Goal: Task Accomplishment & Management: Use online tool/utility

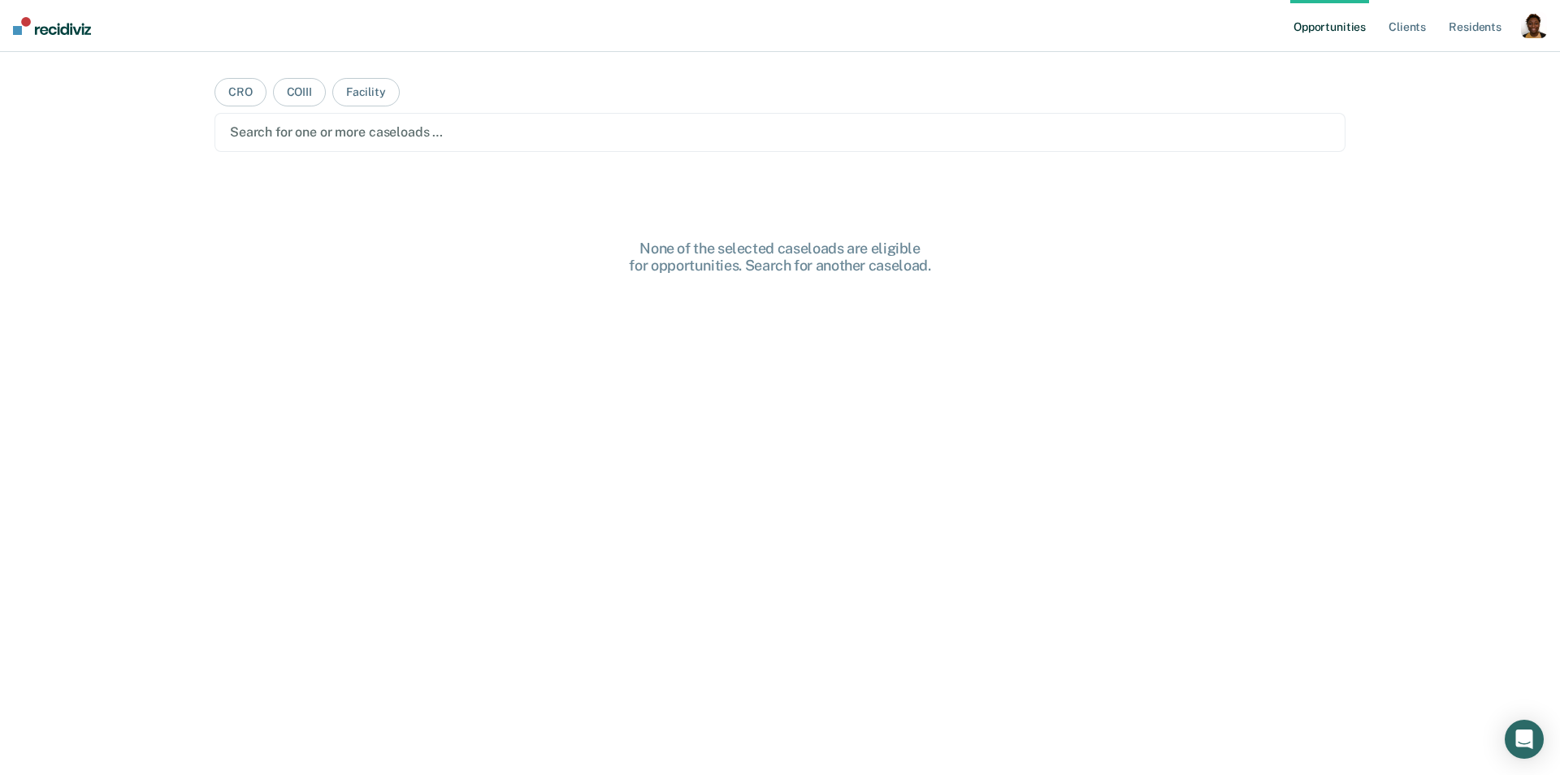
drag, startPoint x: 1537, startPoint y: 33, endPoint x: 1456, endPoint y: 71, distance: 89.8
click at [1536, 34] on div "button" at bounding box center [1534, 25] width 26 height 26
click at [1456, 71] on link "Profile" at bounding box center [1468, 66] width 131 height 14
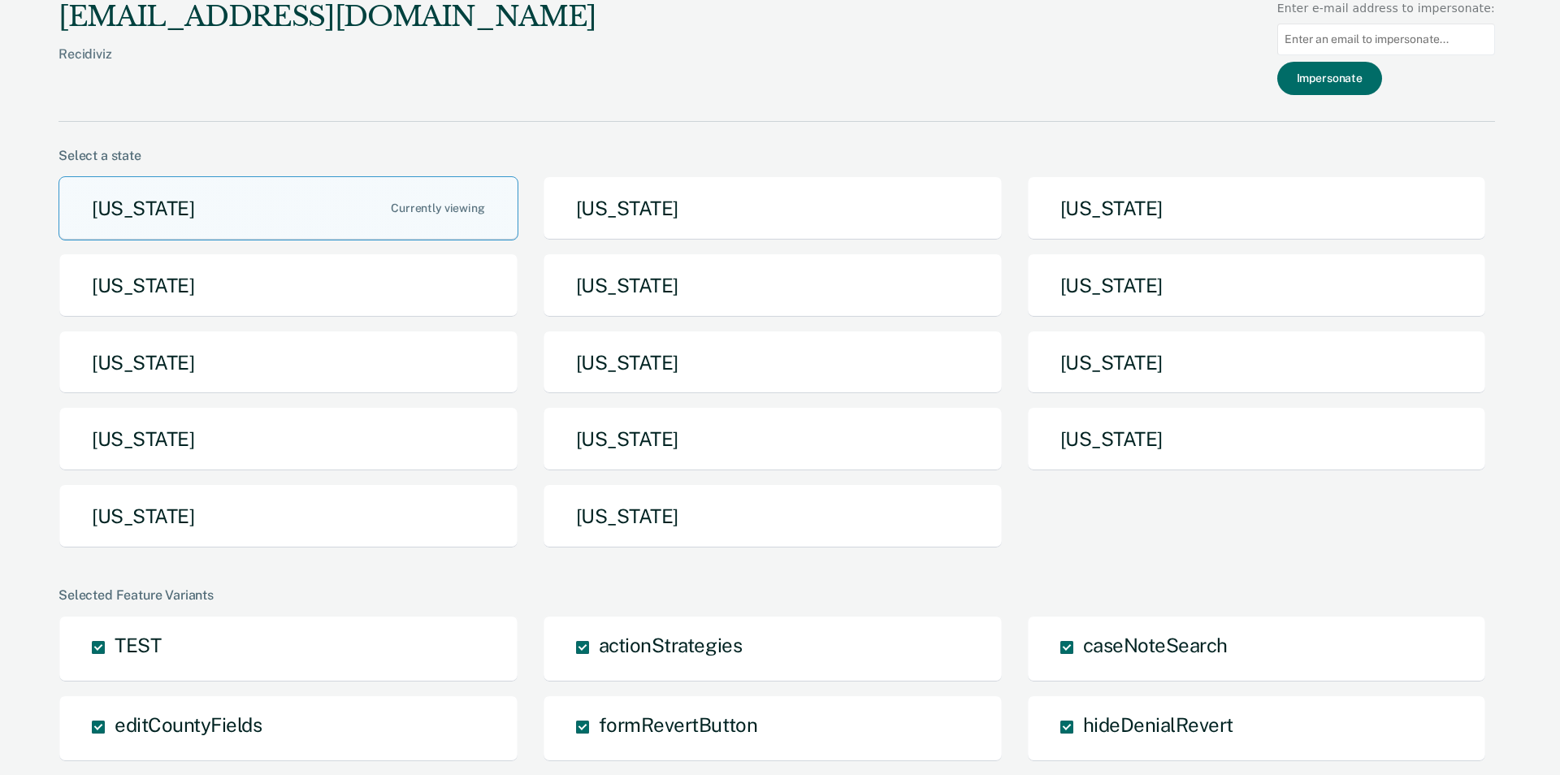
click at [232, 384] on button "[US_STATE]" at bounding box center [288, 363] width 460 height 64
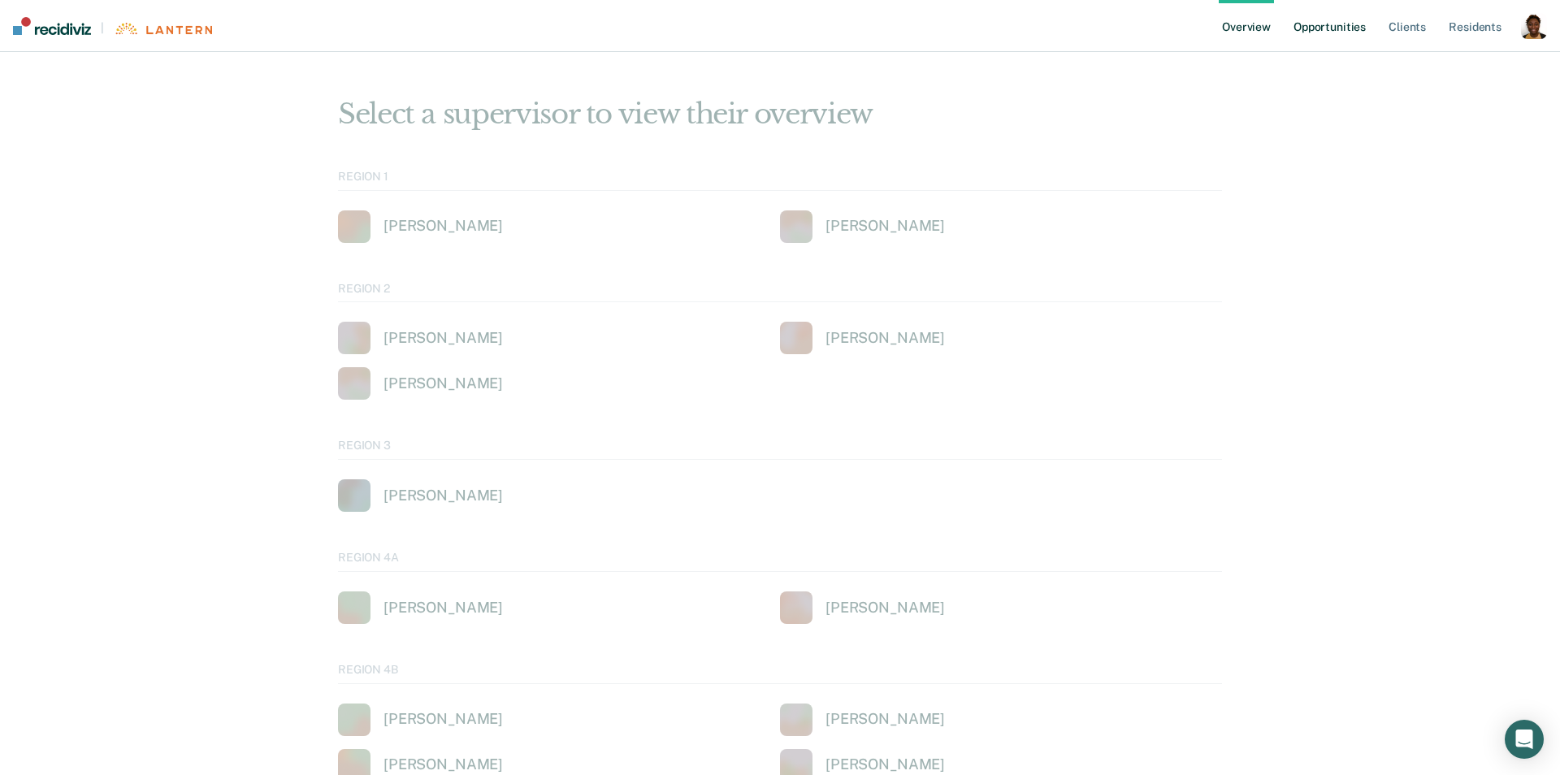
click at [1324, 39] on link "Opportunities" at bounding box center [1329, 26] width 79 height 52
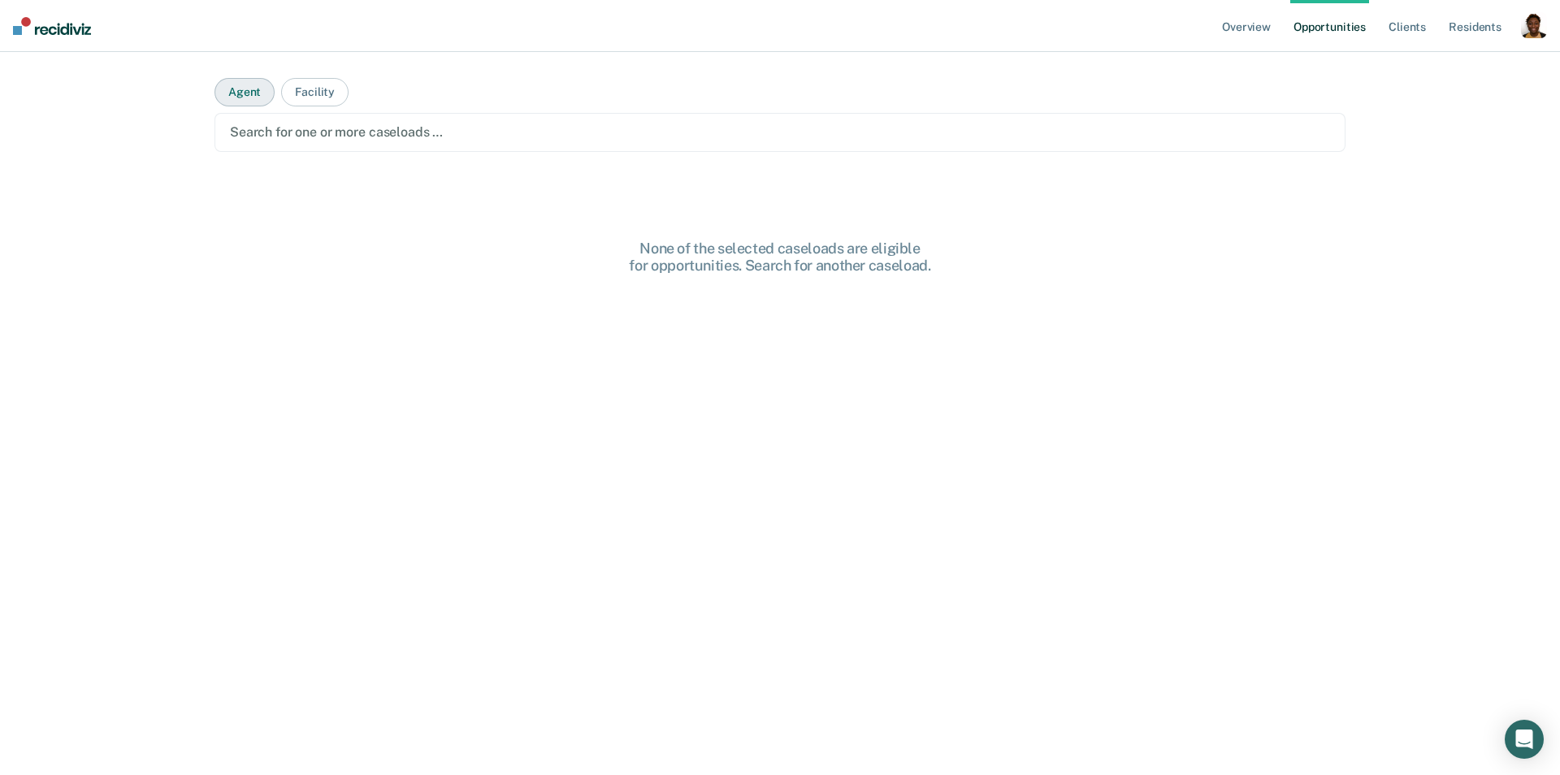
click at [248, 99] on button "Agent" at bounding box center [244, 92] width 60 height 28
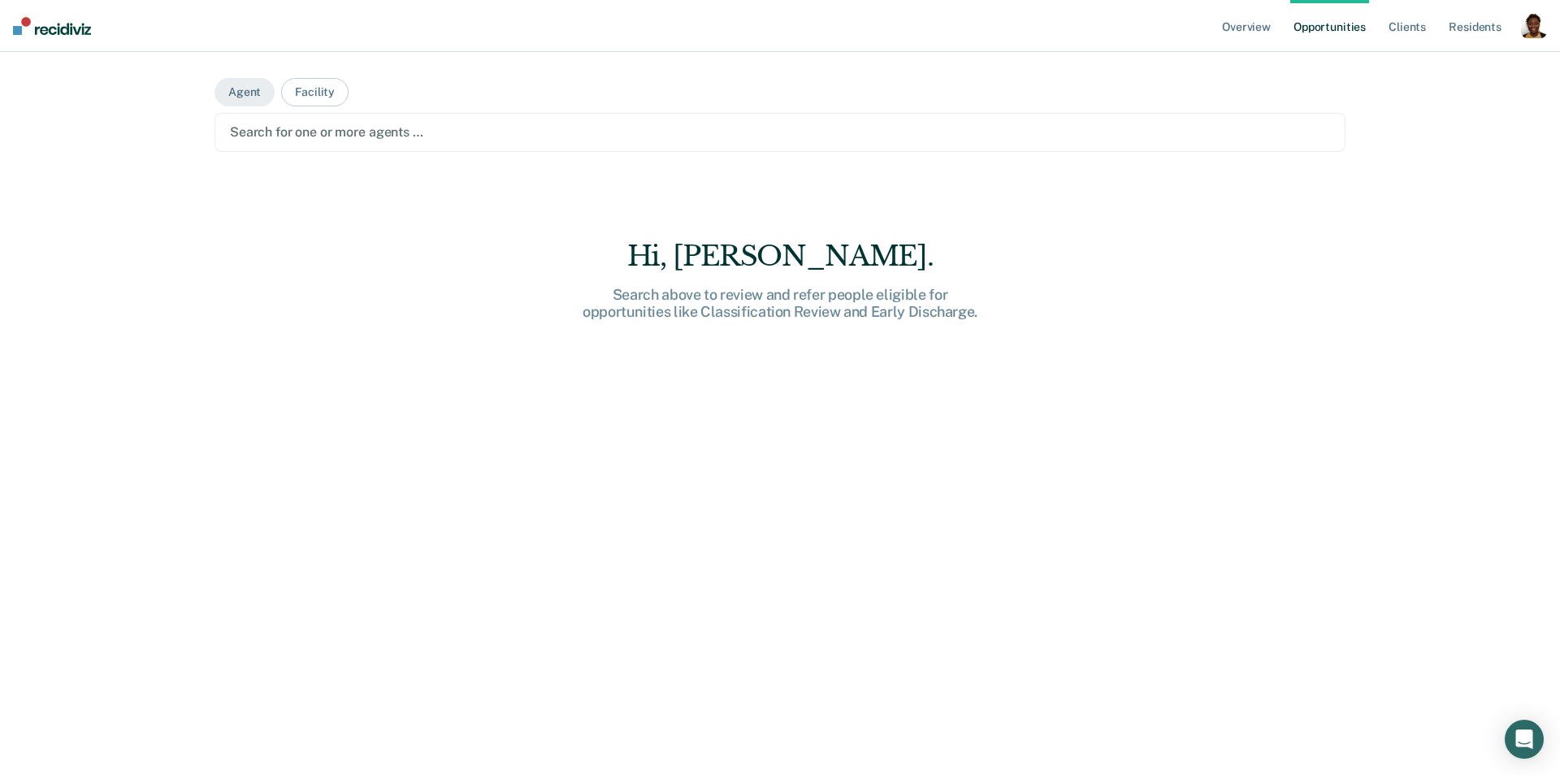
drag, startPoint x: 311, startPoint y: 142, endPoint x: 322, endPoint y: 149, distance: 13.1
click at [312, 141] on div "Search for one or more agents …" at bounding box center [779, 132] width 1103 height 22
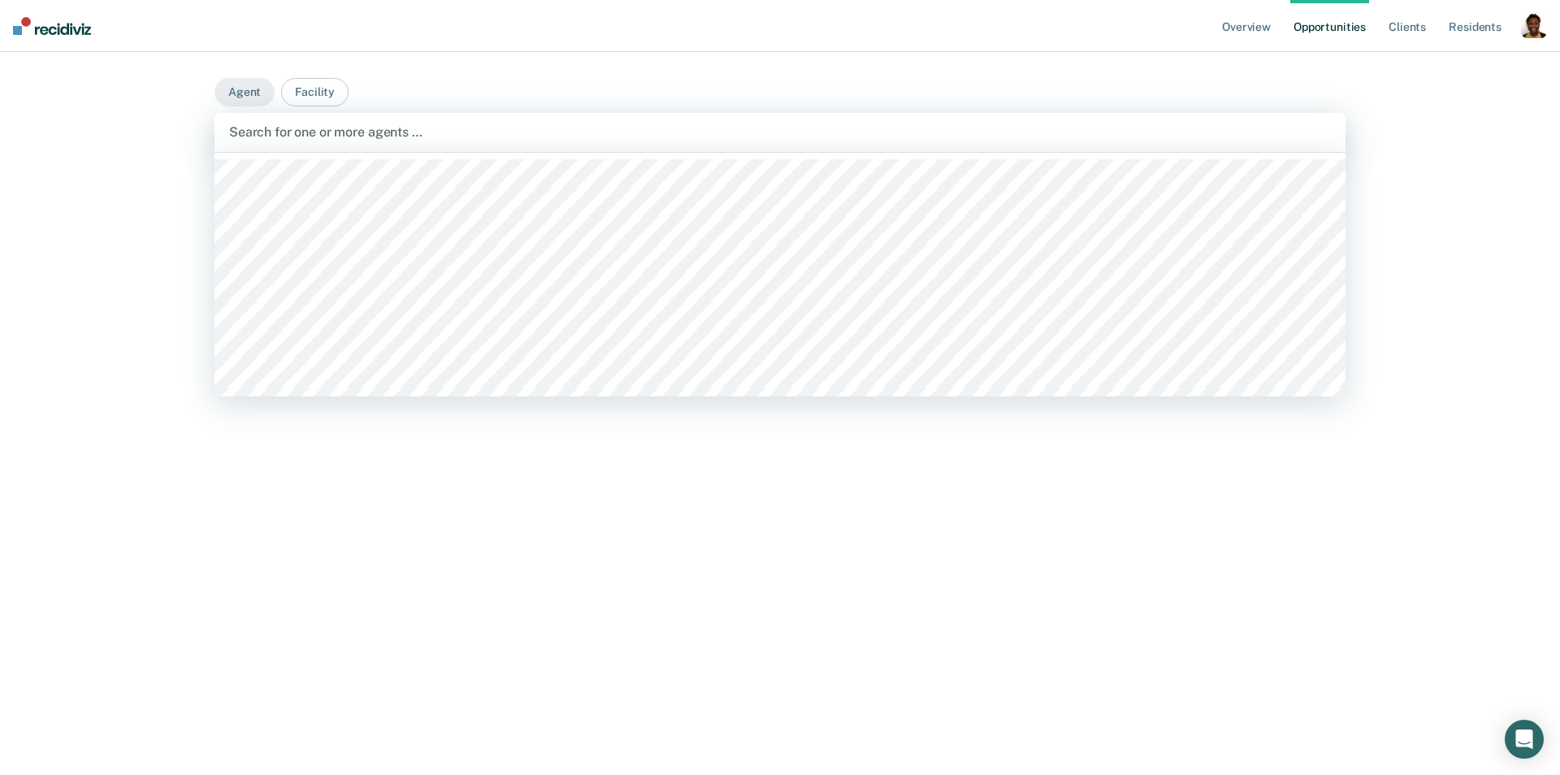
scroll to position [1167, 0]
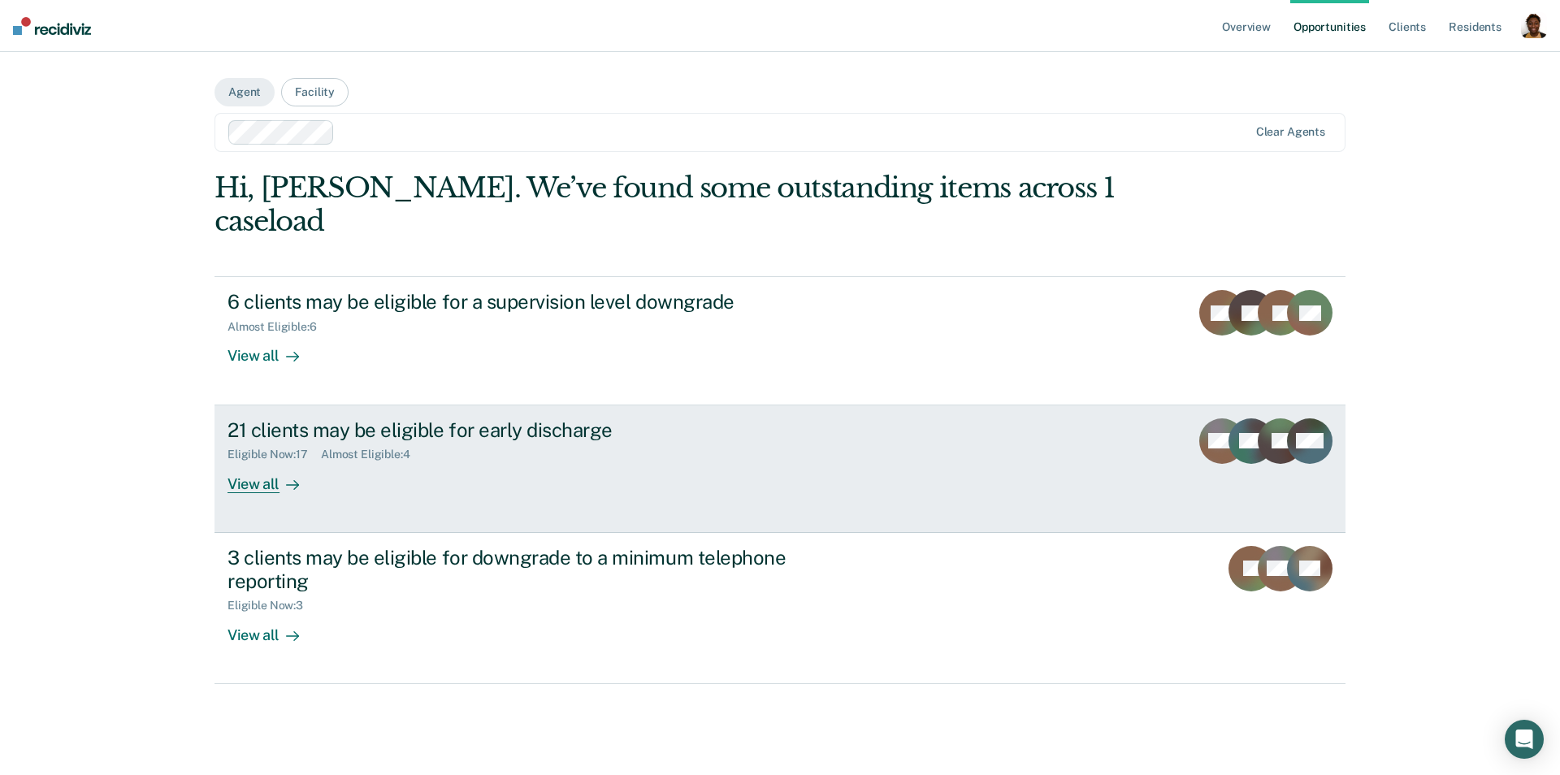
click at [268, 461] on div "View all" at bounding box center [272, 477] width 91 height 32
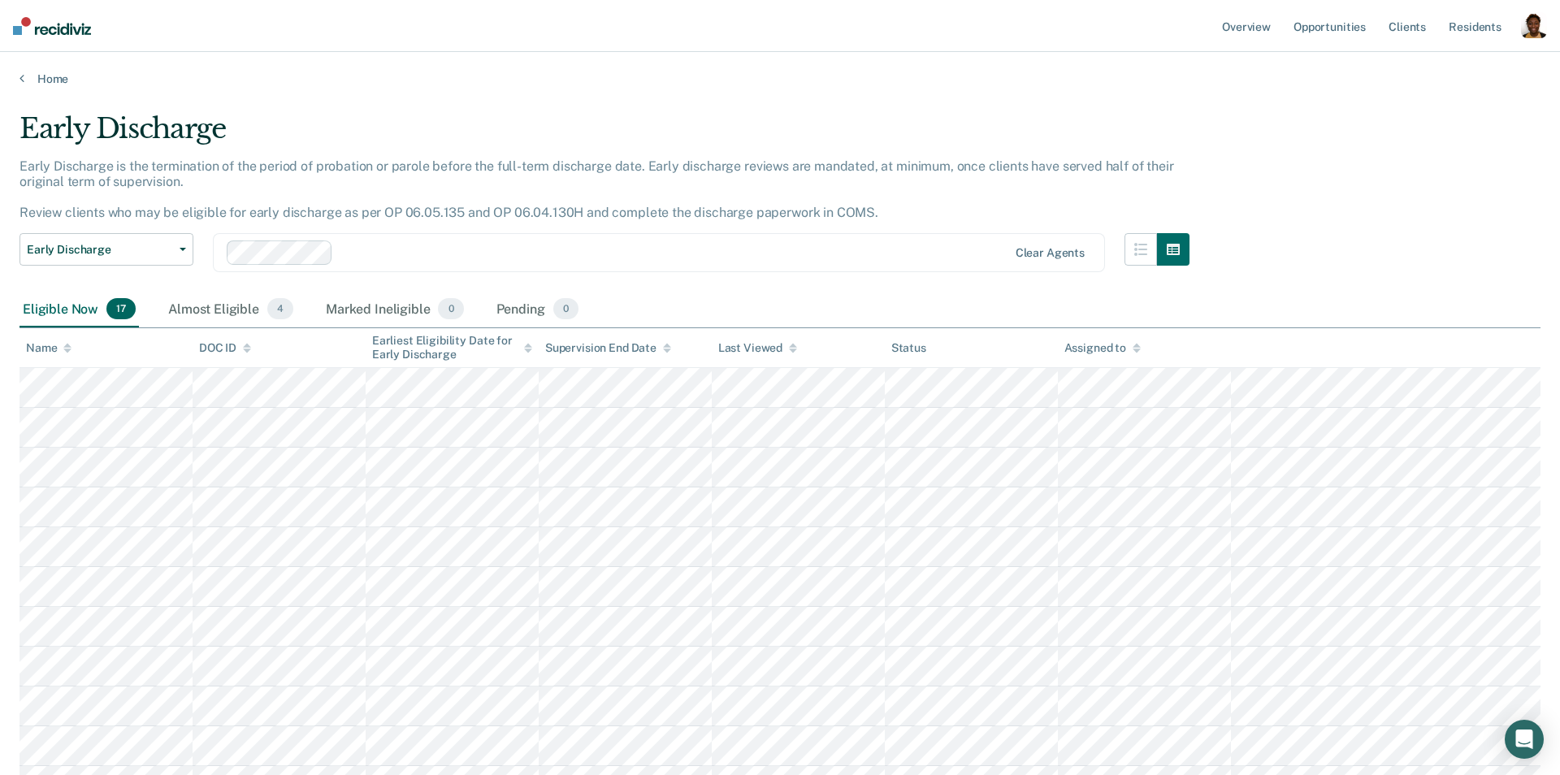
click at [372, 344] on div "Earliest Eligibility Date for Early Discharge" at bounding box center [452, 348] width 160 height 28
drag, startPoint x: 1530, startPoint y: 24, endPoint x: 1459, endPoint y: 66, distance: 81.9
click at [1529, 24] on div "button" at bounding box center [1534, 25] width 26 height 26
click at [1450, 71] on link "Profile" at bounding box center [1468, 66] width 131 height 14
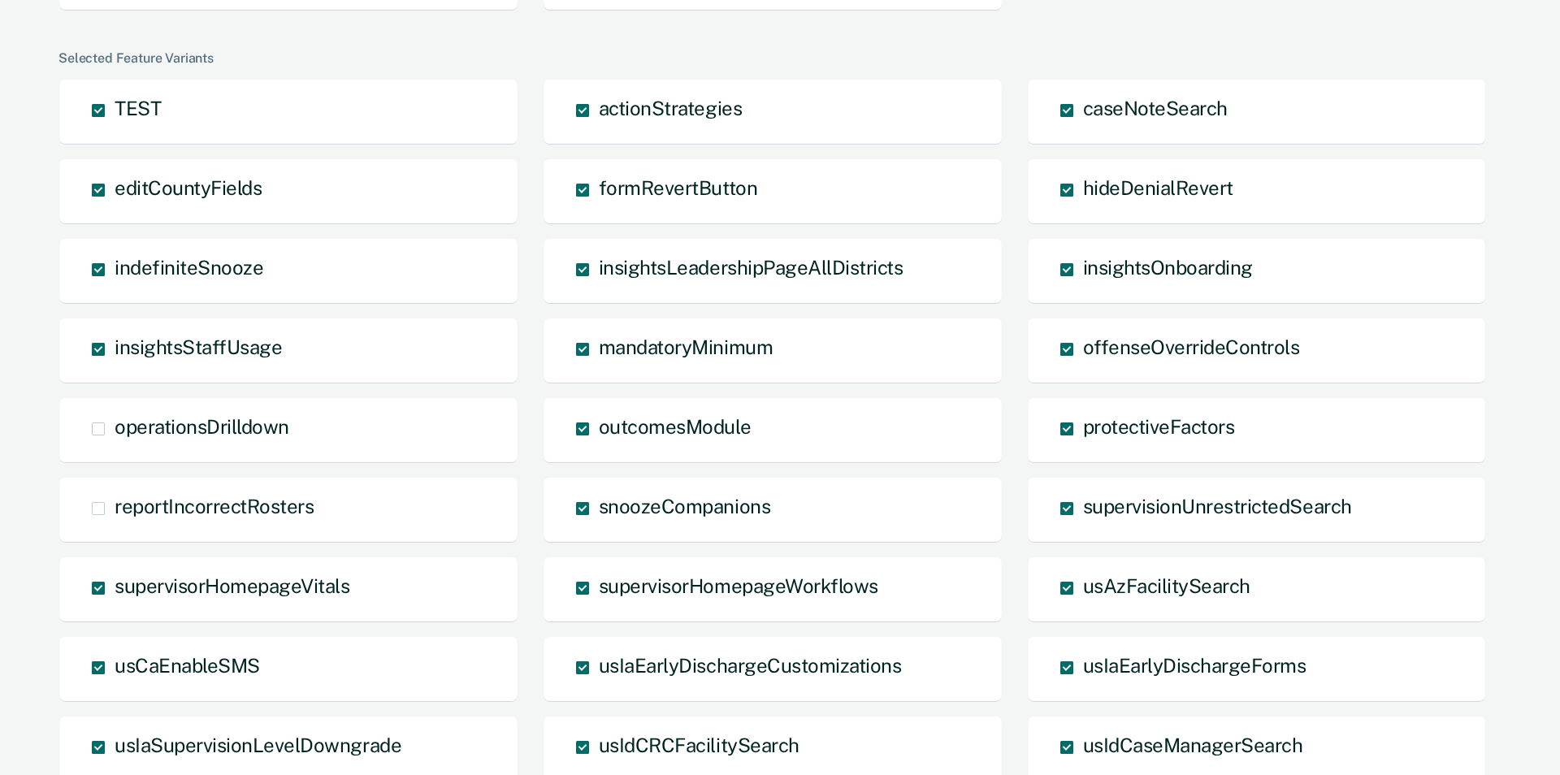
scroll to position [1089, 0]
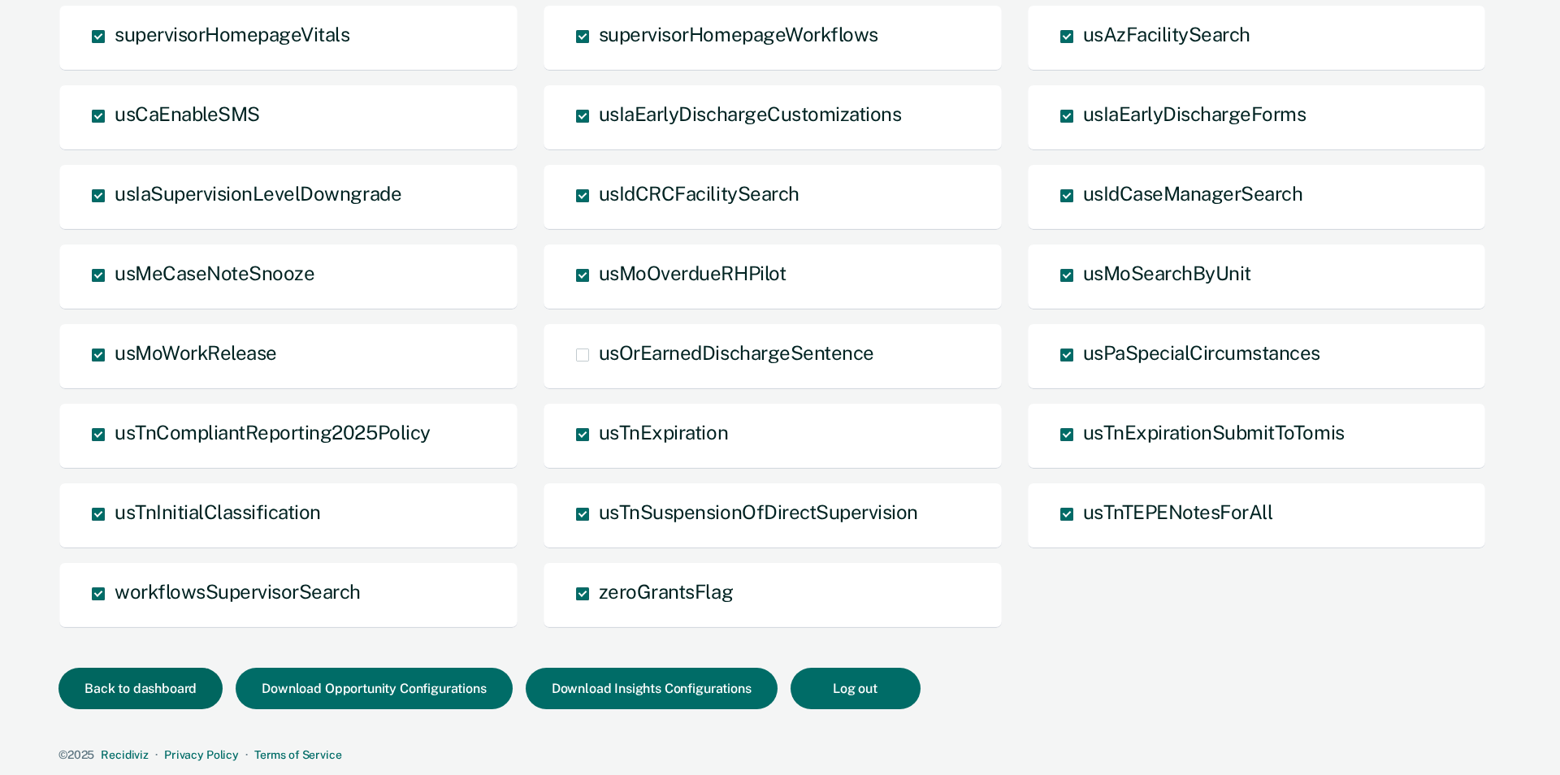
click at [197, 699] on button "Back to dashboard" at bounding box center [140, 688] width 164 height 41
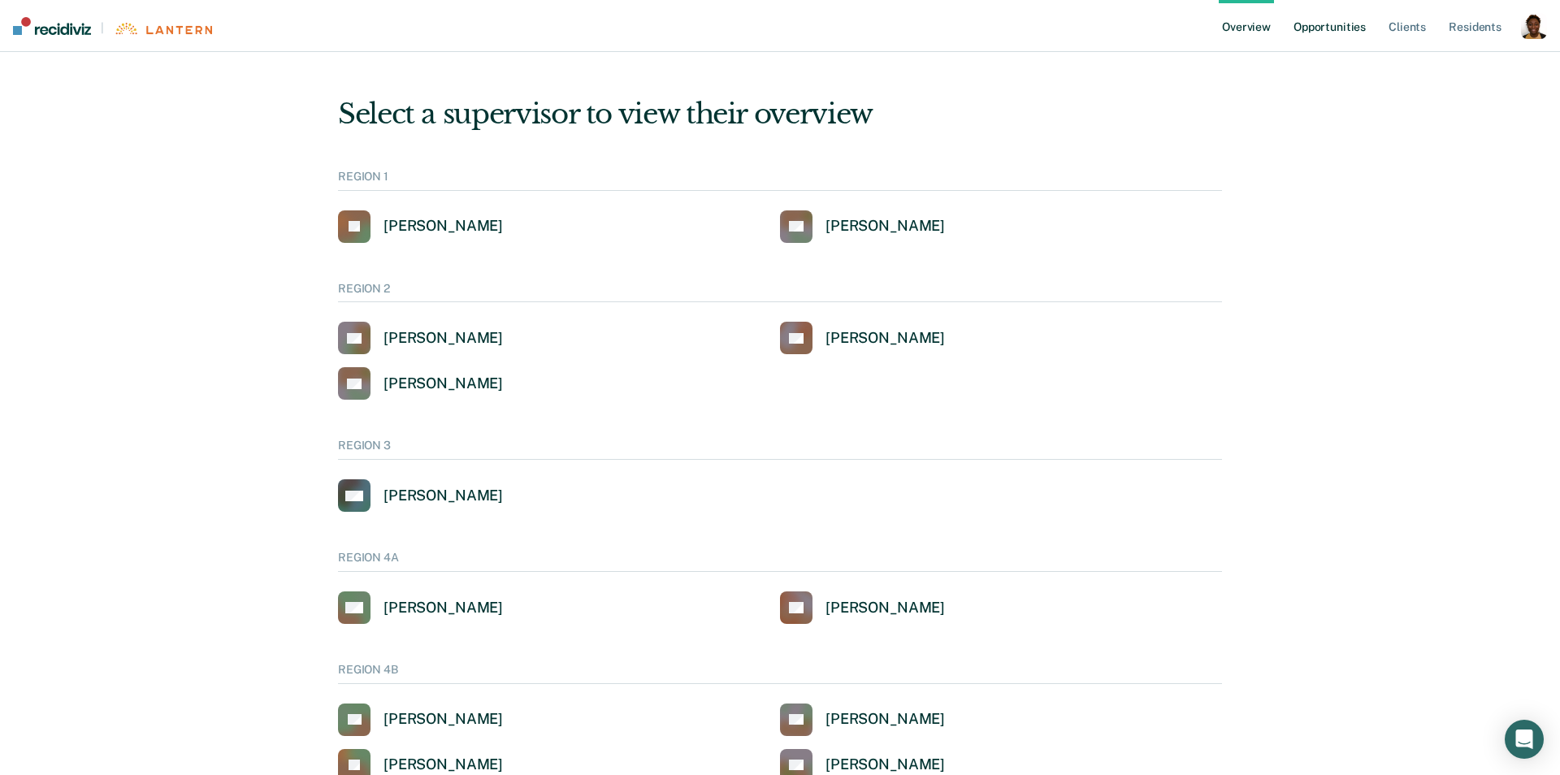
click at [1315, 30] on link "Opportunities" at bounding box center [1329, 26] width 79 height 52
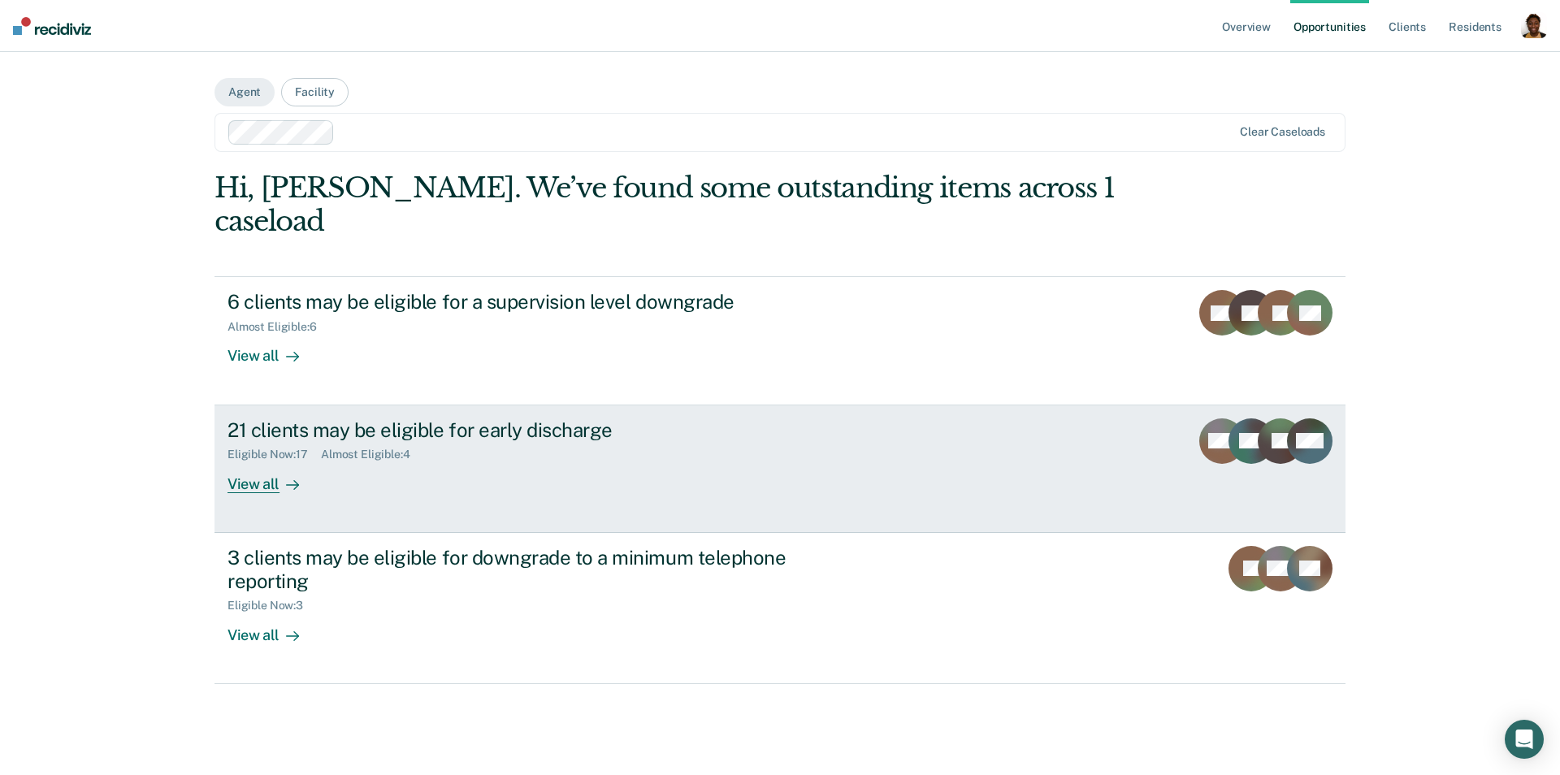
click at [299, 461] on div "View all" at bounding box center [272, 477] width 91 height 32
